Goal: Task Accomplishment & Management: Manage account settings

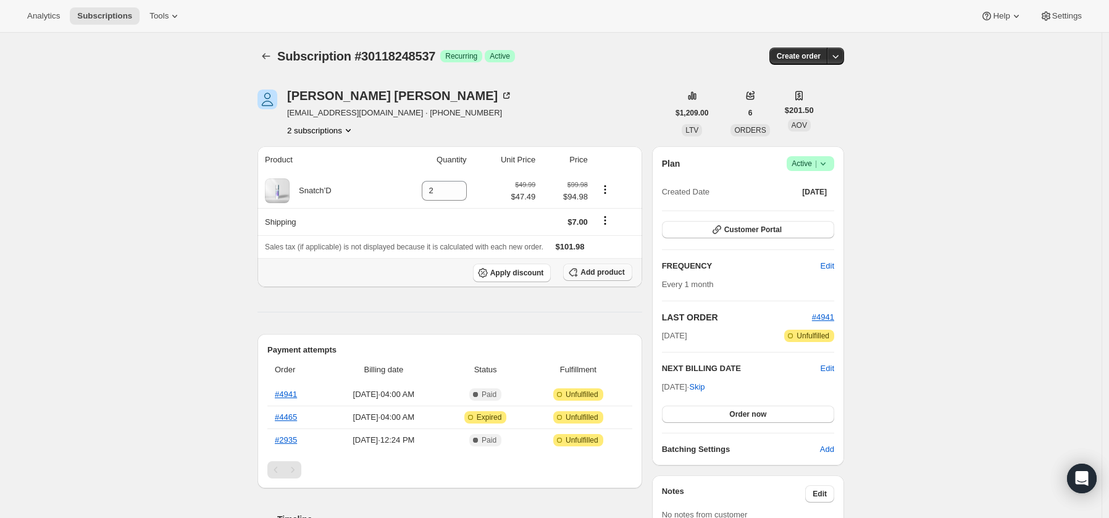
click at [609, 277] on span "Add product" at bounding box center [602, 272] width 44 height 10
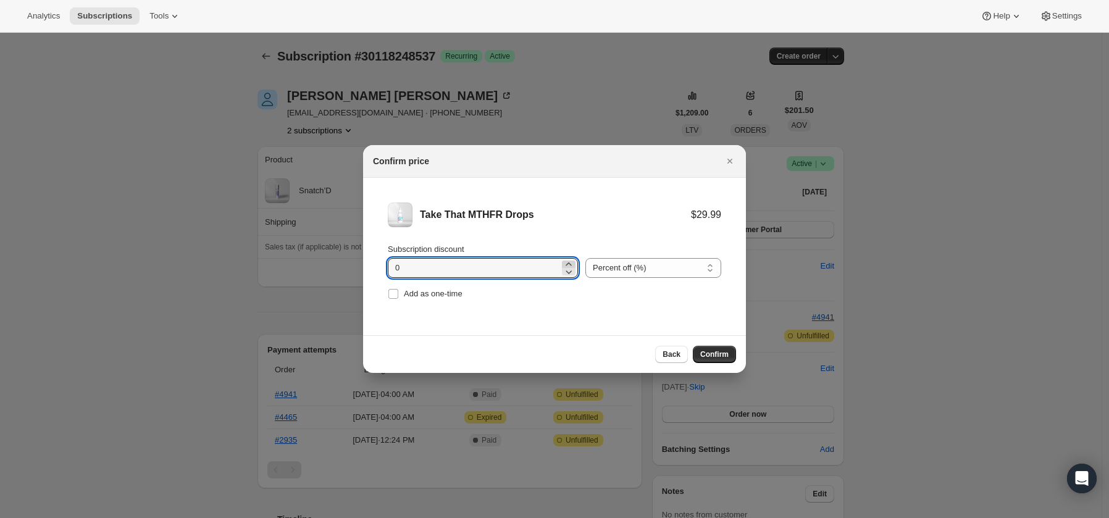
click at [565, 264] on icon ":rcv:" at bounding box center [568, 263] width 6 height 3
drag, startPoint x: 543, startPoint y: 264, endPoint x: 569, endPoint y: 274, distance: 28.3
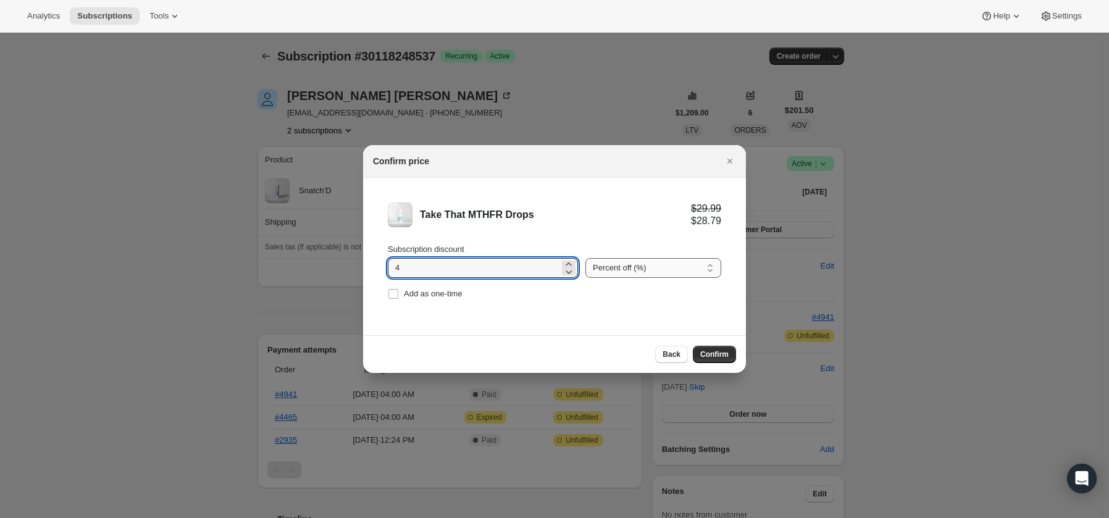
click at [565, 264] on icon ":rcv:" at bounding box center [568, 263] width 6 height 3
type input "5"
click at [715, 353] on span "Confirm" at bounding box center [714, 354] width 28 height 10
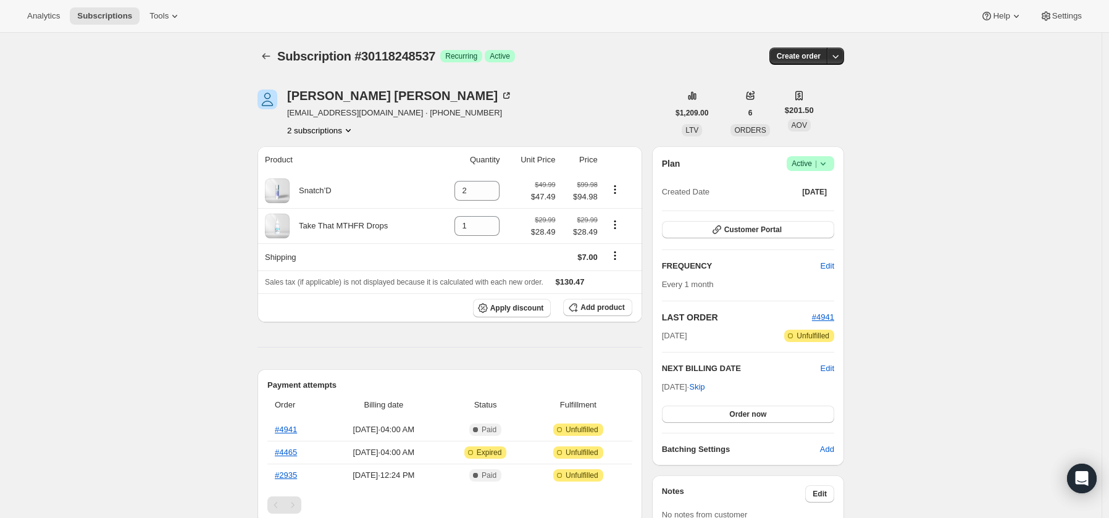
click at [806, 7] on div "Analytics Subscriptions Tools Help Settings" at bounding box center [554, 16] width 1109 height 33
click at [828, 366] on span "Edit" at bounding box center [827, 368] width 14 height 12
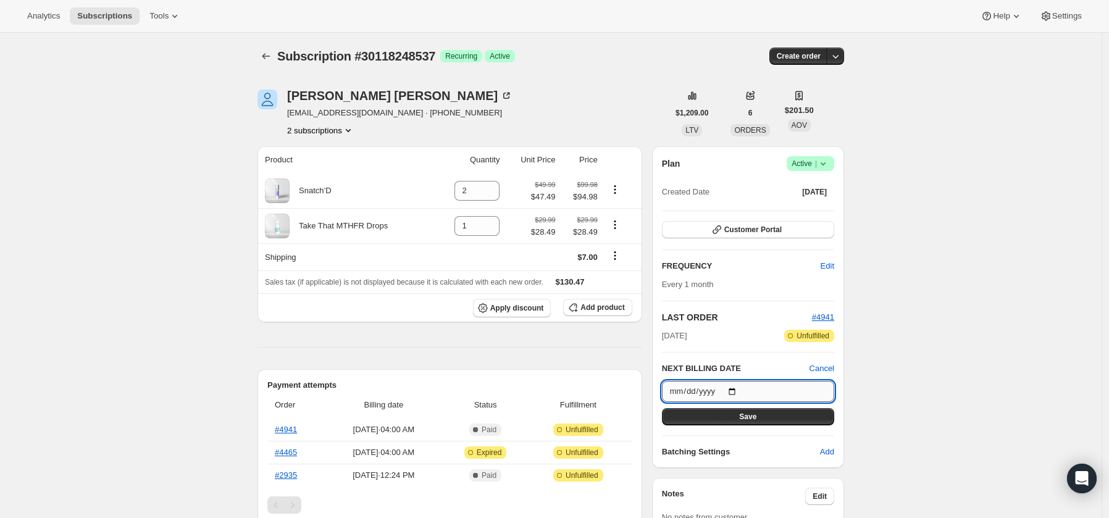
click at [697, 391] on input "2025-08-25" at bounding box center [748, 391] width 172 height 21
type input "2025-08-22"
click at [743, 418] on span "Save" at bounding box center [747, 417] width 17 height 10
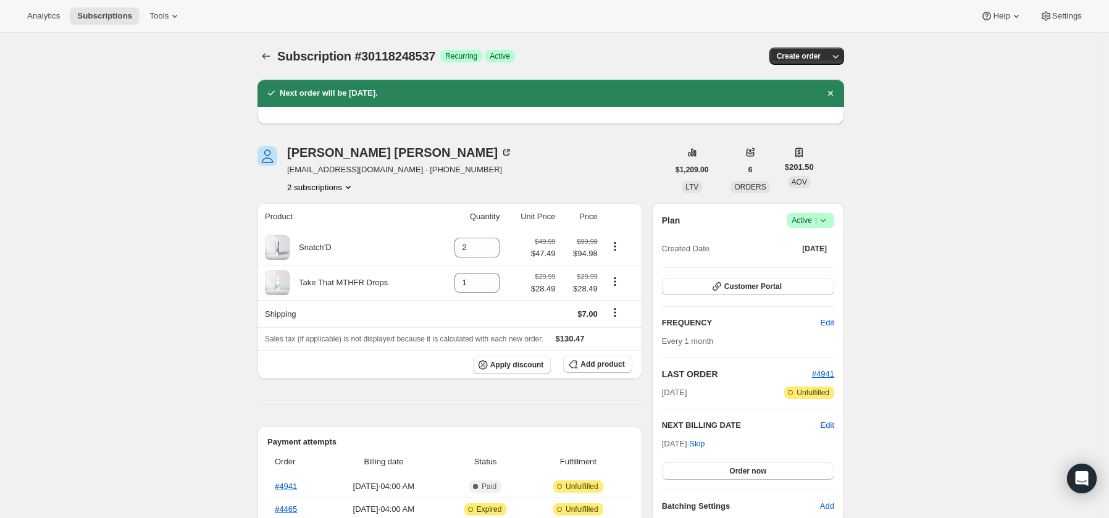
click at [328, 189] on button "2 subscriptions" at bounding box center [320, 187] width 67 height 12
click at [332, 207] on span "26165870681" at bounding box center [319, 210] width 86 height 12
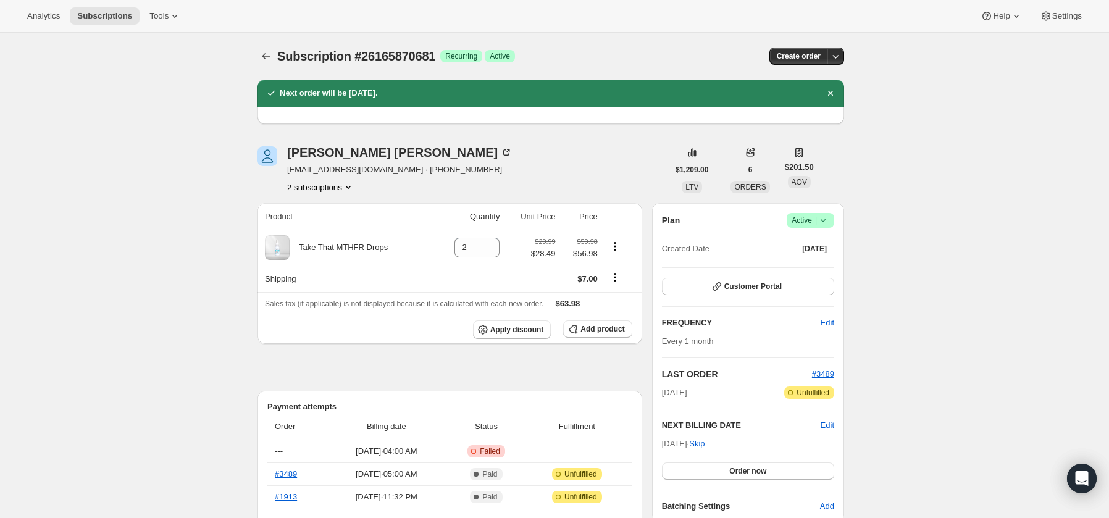
click at [825, 220] on icon at bounding box center [822, 220] width 5 height 3
click at [813, 267] on span "Cancel subscription" at bounding box center [810, 265] width 70 height 9
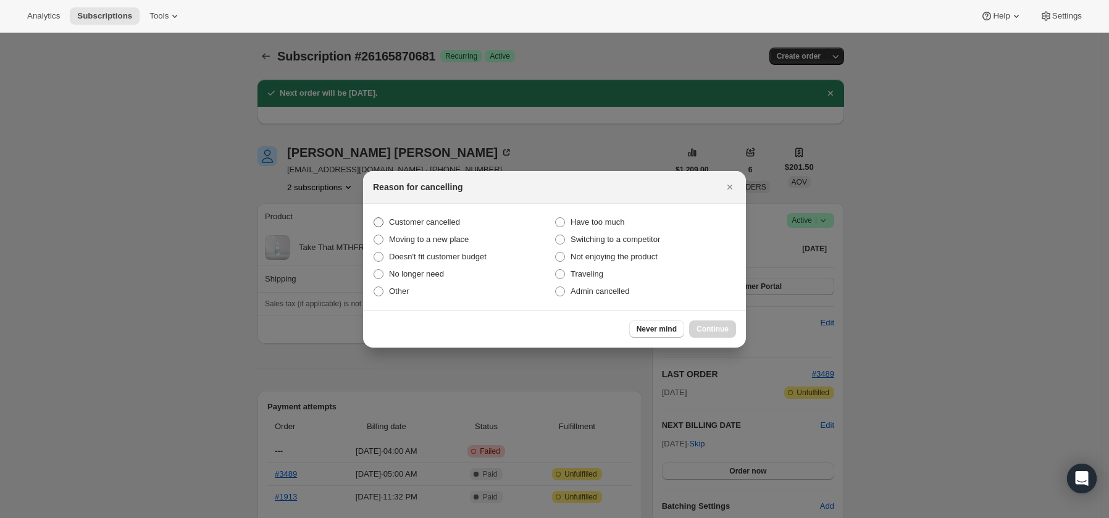
click at [449, 222] on span "Customer cancelled" at bounding box center [424, 221] width 71 height 9
click at [374, 218] on input "Customer cancelled" at bounding box center [373, 217] width 1 height 1
radio input "true"
click at [721, 327] on span "Continue" at bounding box center [712, 329] width 32 height 10
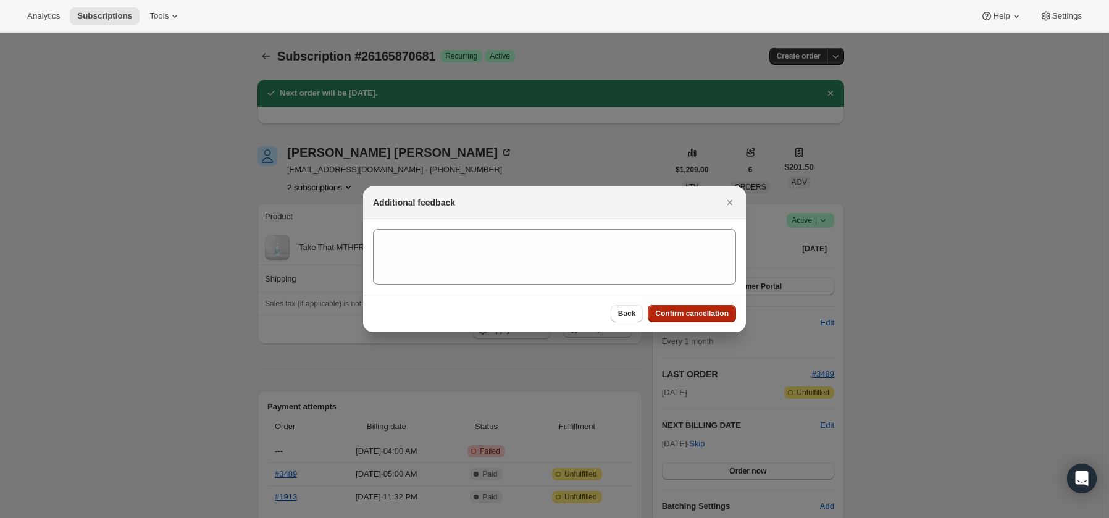
click at [702, 312] on span "Confirm cancellation" at bounding box center [691, 314] width 73 height 10
